Goal: Information Seeking & Learning: Learn about a topic

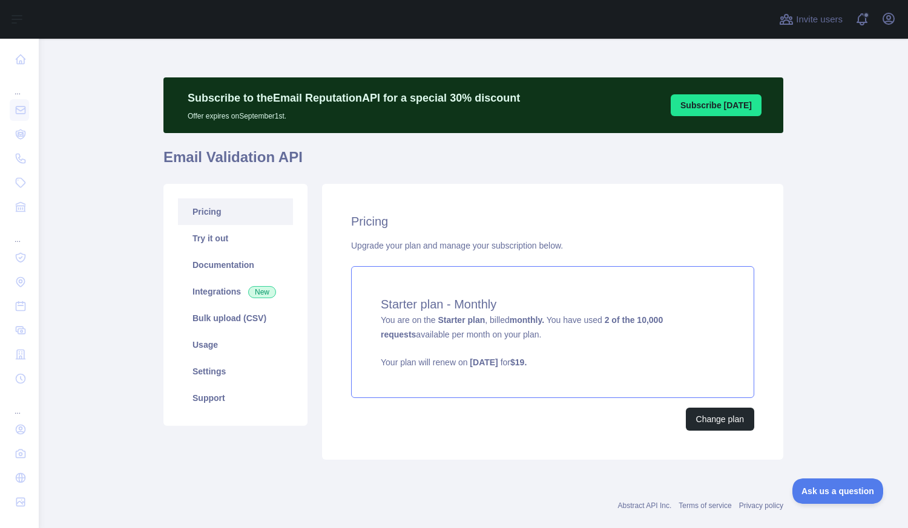
click at [467, 317] on strong "Starter plan" at bounding box center [461, 320] width 47 height 10
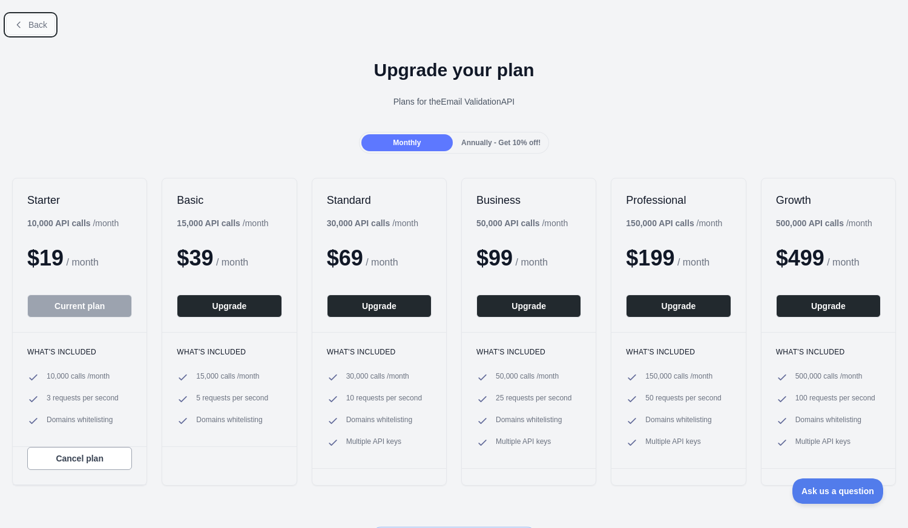
click at [33, 25] on span "Back" at bounding box center [37, 25] width 19 height 10
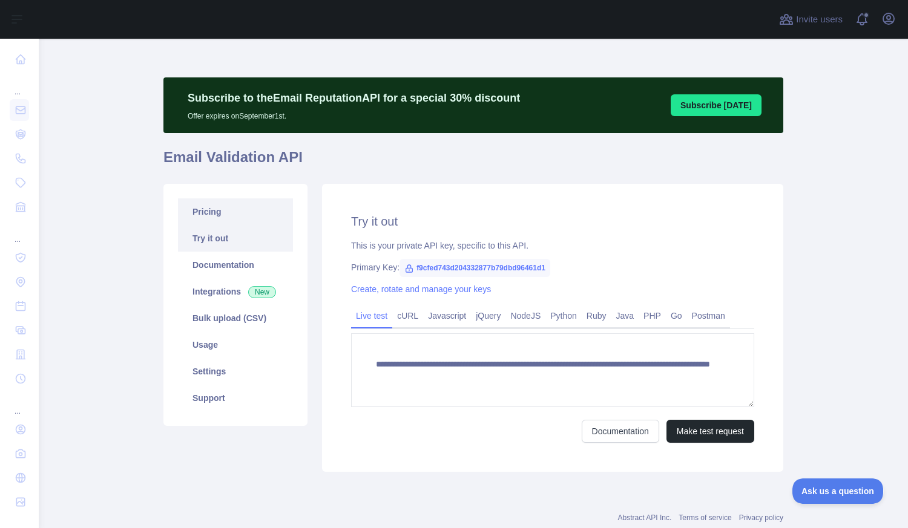
click at [196, 220] on link "Pricing" at bounding box center [235, 212] width 115 height 27
